Goal: Check status: Check status

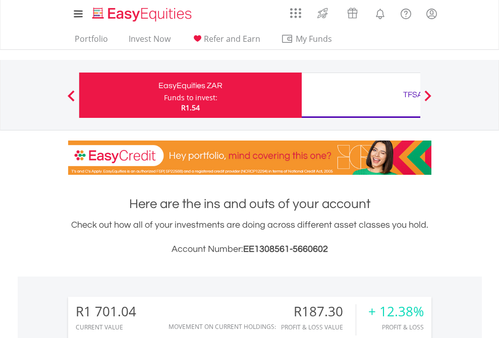
scroll to position [97, 158]
click at [164, 95] on div "Funds to invest:" at bounding box center [190, 98] width 53 height 10
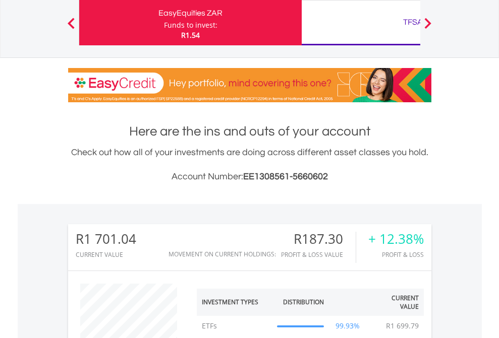
click at [361, 23] on div "TFSA" at bounding box center [413, 22] width 210 height 14
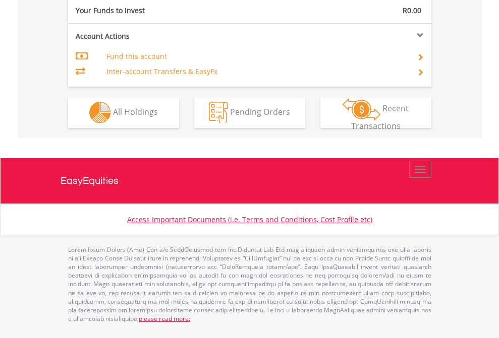
scroll to position [943, 0]
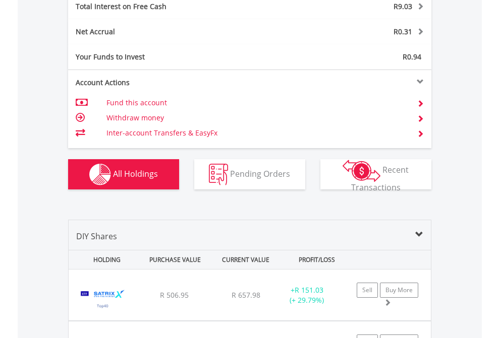
scroll to position [1162, 0]
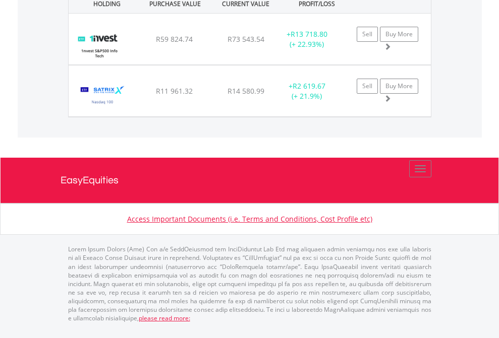
scroll to position [97, 158]
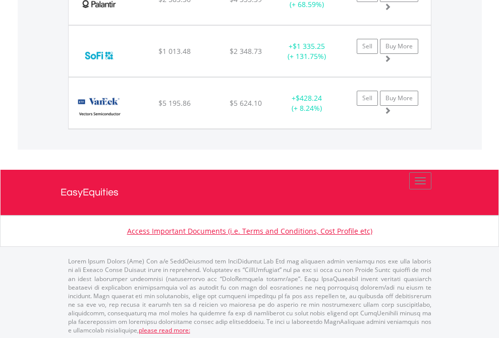
scroll to position [73, 0]
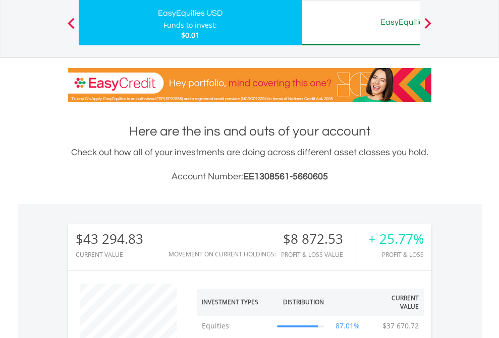
click at [361, 23] on div "EasyEquities AUD" at bounding box center [413, 22] width 210 height 14
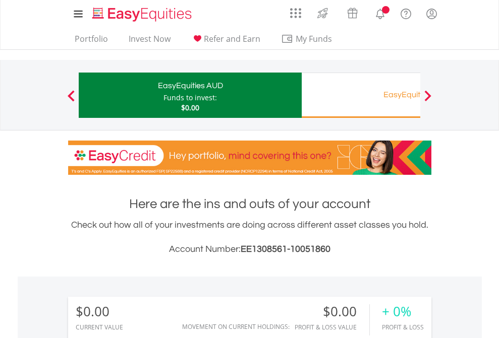
scroll to position [749, 0]
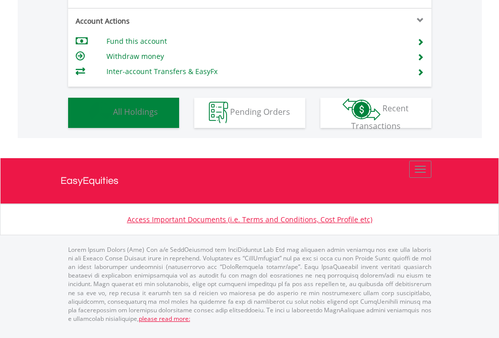
click at [113, 118] on span "All Holdings" at bounding box center [135, 111] width 45 height 11
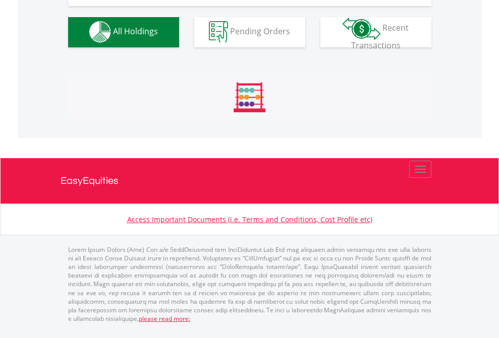
scroll to position [999, 0]
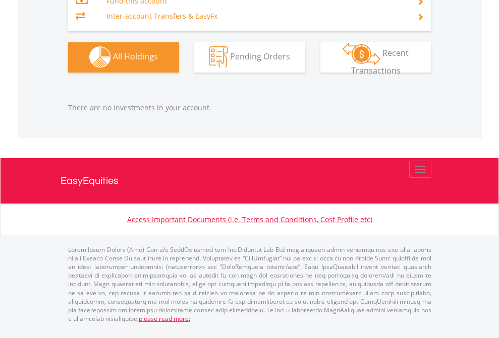
scroll to position [97, 158]
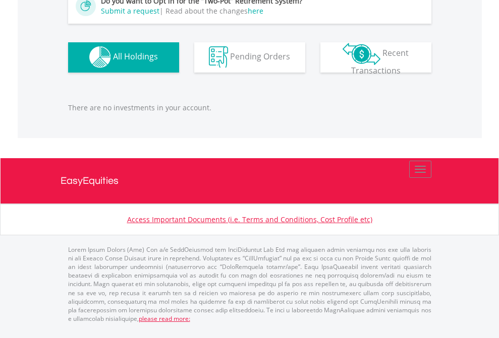
scroll to position [97, 158]
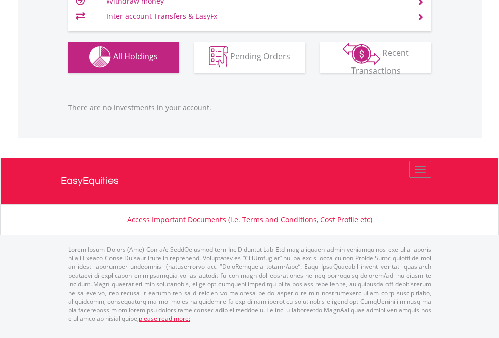
scroll to position [97, 158]
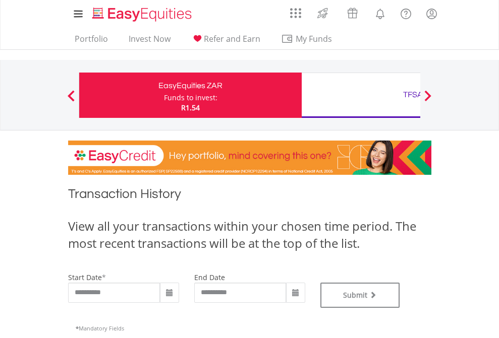
type input "**********"
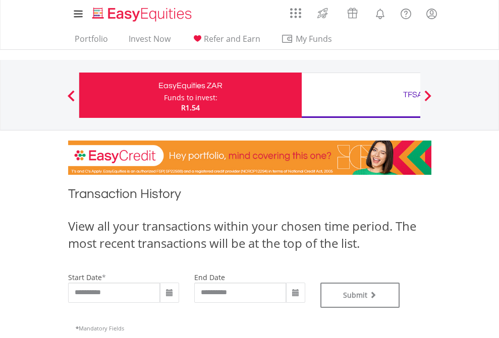
click at [361, 95] on div "TFSA" at bounding box center [413, 95] width 210 height 14
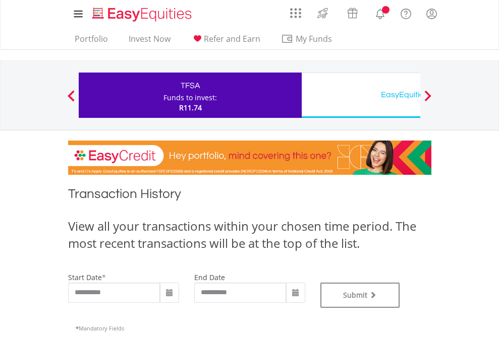
type input "**********"
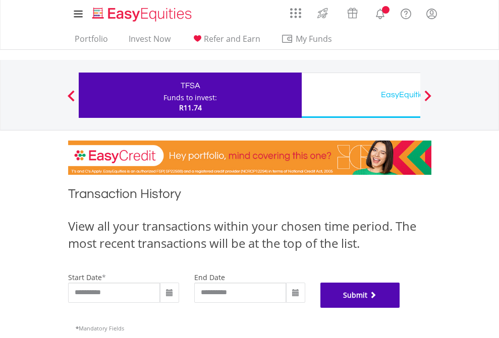
click at [400, 308] on button "Submit" at bounding box center [360, 295] width 80 height 25
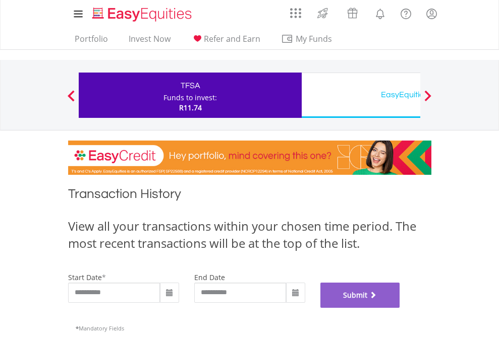
scroll to position [409, 0]
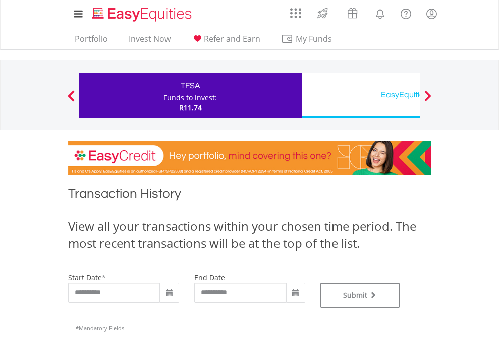
click at [361, 95] on div "EasyEquities USD" at bounding box center [413, 95] width 210 height 14
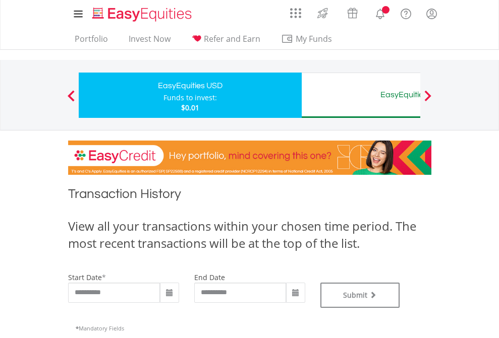
type input "**********"
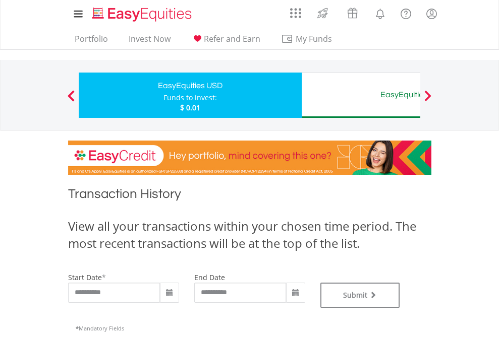
click at [361, 95] on div "EasyEquities AUD" at bounding box center [413, 95] width 210 height 14
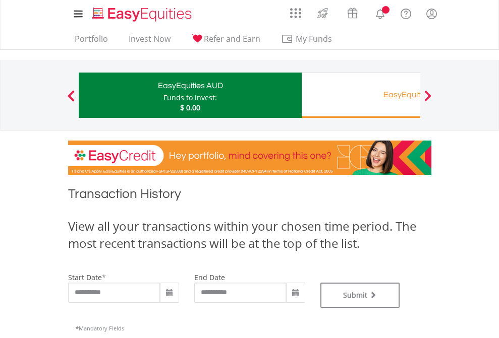
type input "**********"
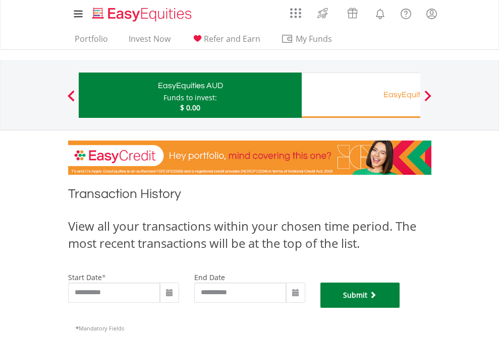
click at [400, 308] on button "Submit" at bounding box center [360, 295] width 80 height 25
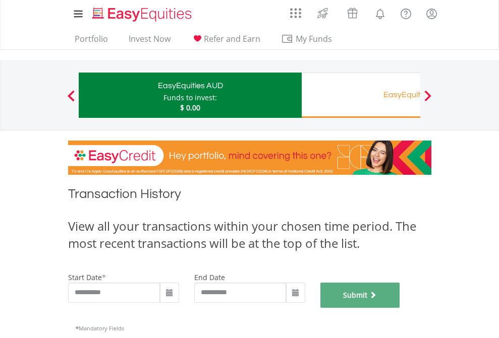
scroll to position [409, 0]
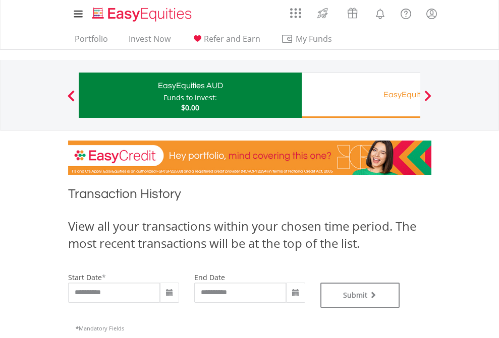
click at [361, 95] on div "EasyEquities RA" at bounding box center [413, 95] width 210 height 14
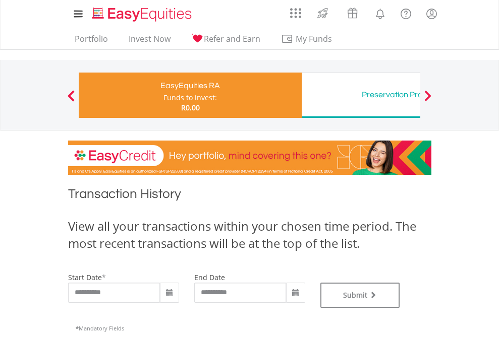
type input "**********"
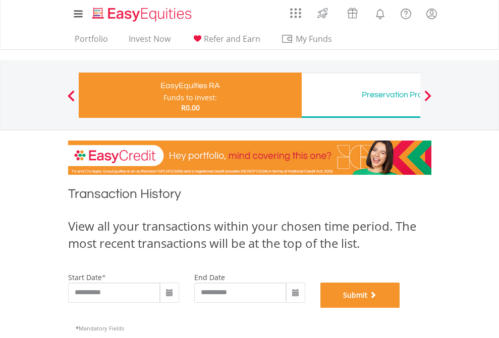
click at [400, 308] on button "Submit" at bounding box center [360, 295] width 80 height 25
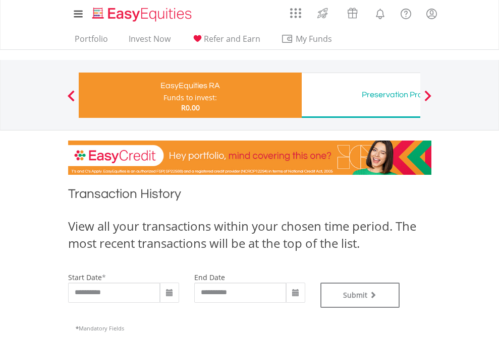
click at [361, 95] on div "Preservation Provident Fund" at bounding box center [413, 95] width 210 height 14
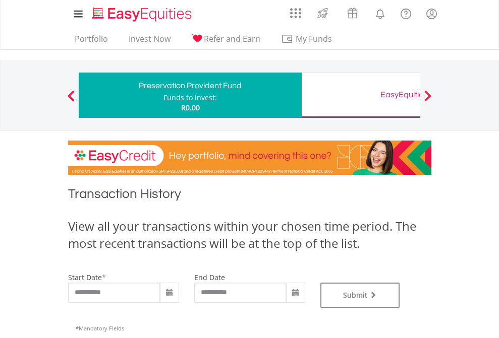
type input "**********"
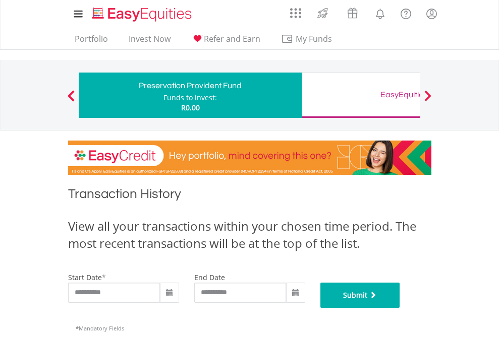
click at [400, 308] on button "Submit" at bounding box center [360, 295] width 80 height 25
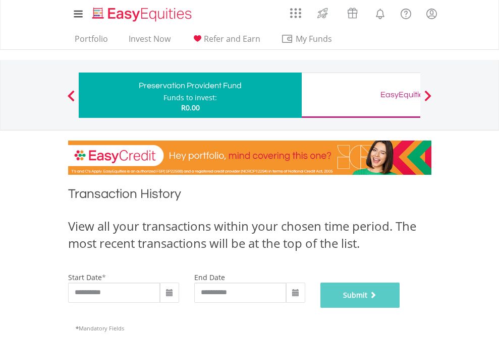
scroll to position [409, 0]
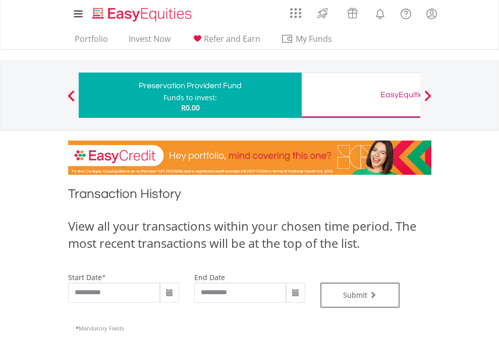
click at [361, 95] on div "EasyEquities GBP" at bounding box center [413, 95] width 210 height 14
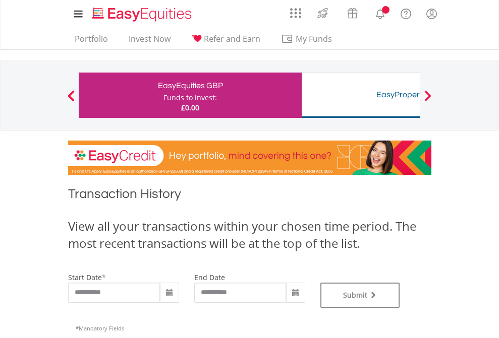
type input "**********"
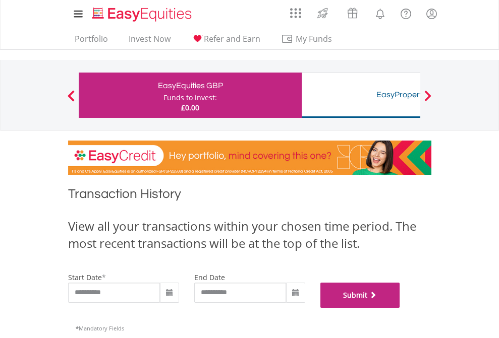
click at [400, 308] on button "Submit" at bounding box center [360, 295] width 80 height 25
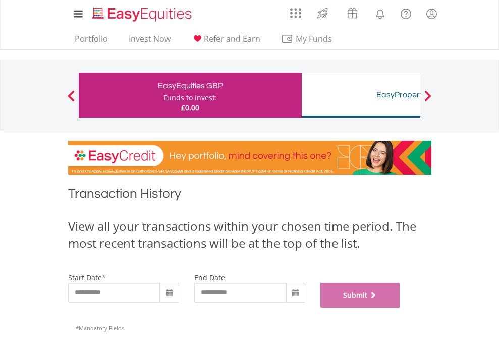
scroll to position [409, 0]
